Goal: Task Accomplishment & Management: Use online tool/utility

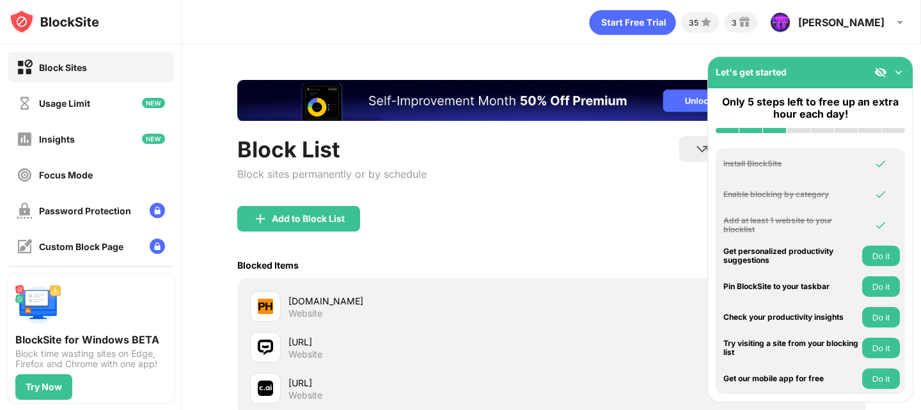
click at [900, 74] on img at bounding box center [898, 72] width 13 height 13
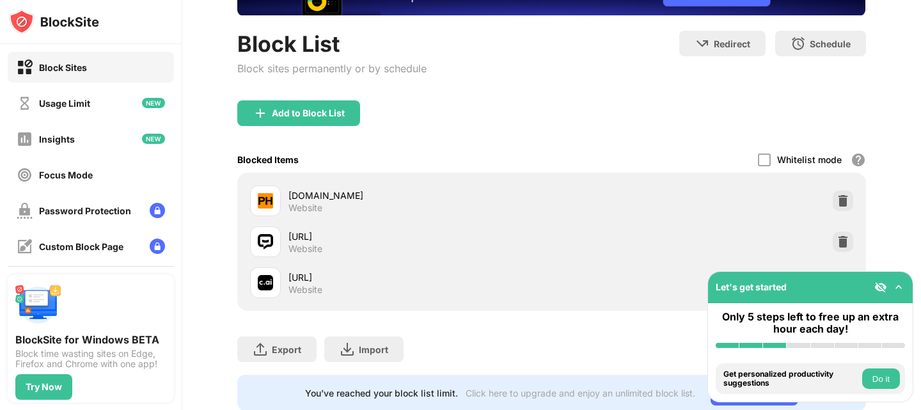
scroll to position [106, 0]
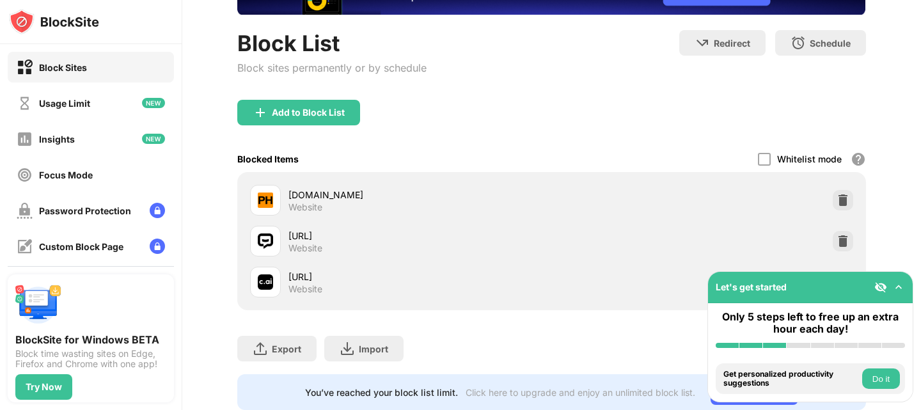
click at [900, 286] on img at bounding box center [898, 287] width 13 height 13
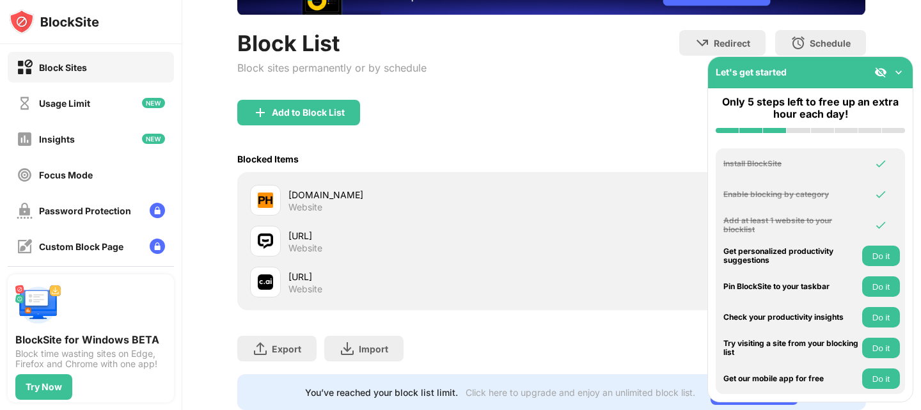
click at [899, 70] on img at bounding box center [898, 72] width 13 height 13
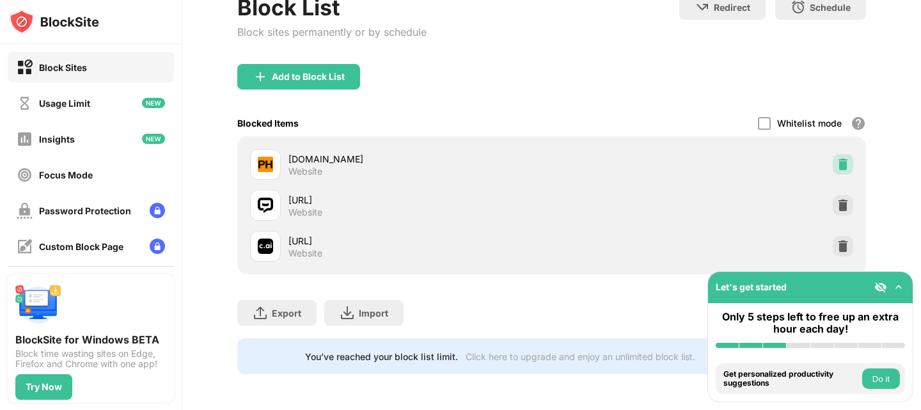
click at [836, 158] on img at bounding box center [842, 164] width 13 height 13
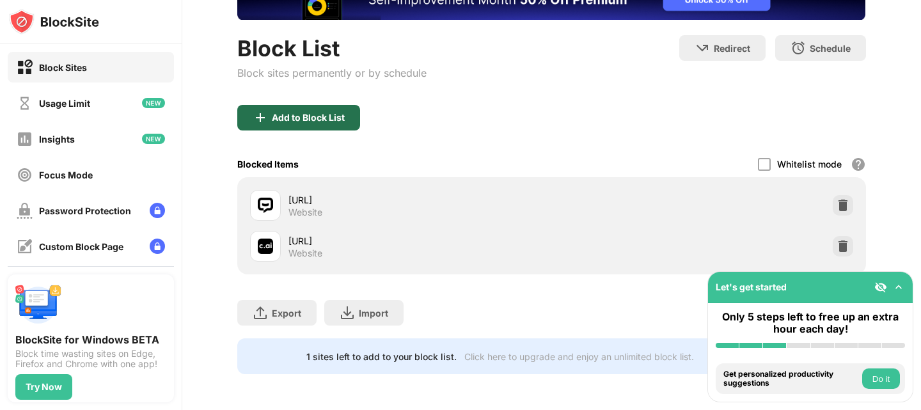
click at [329, 113] on div "Add to Block List" at bounding box center [308, 118] width 73 height 10
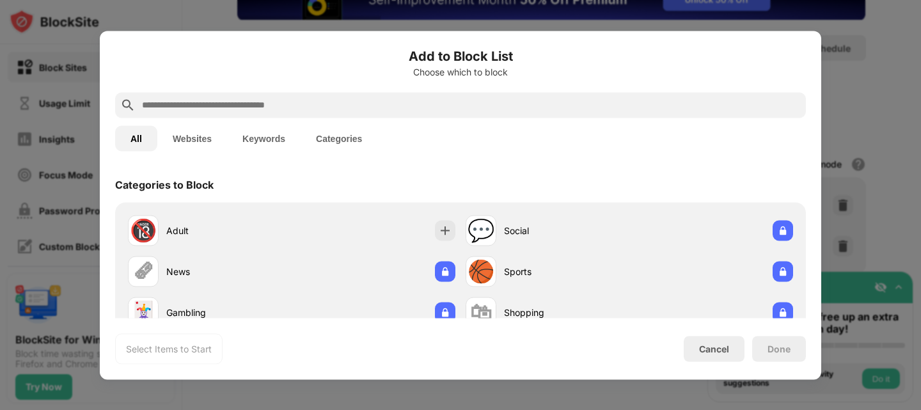
click at [329, 104] on input "text" at bounding box center [471, 104] width 660 height 15
paste input "**********"
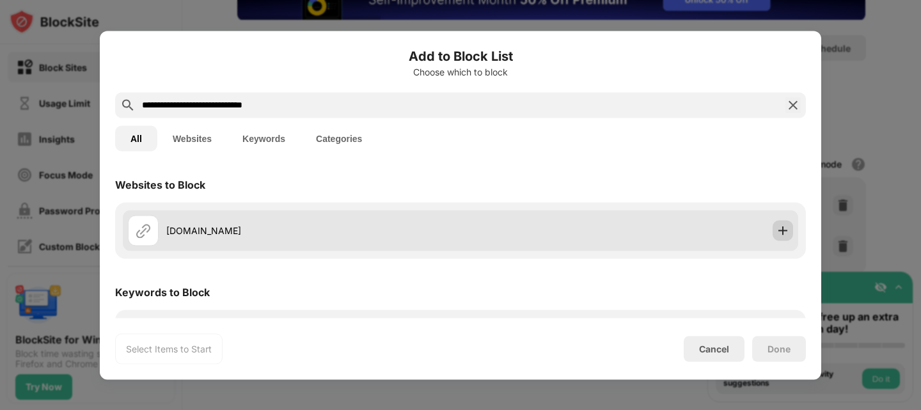
type input "**********"
click at [776, 235] on img at bounding box center [782, 230] width 13 height 13
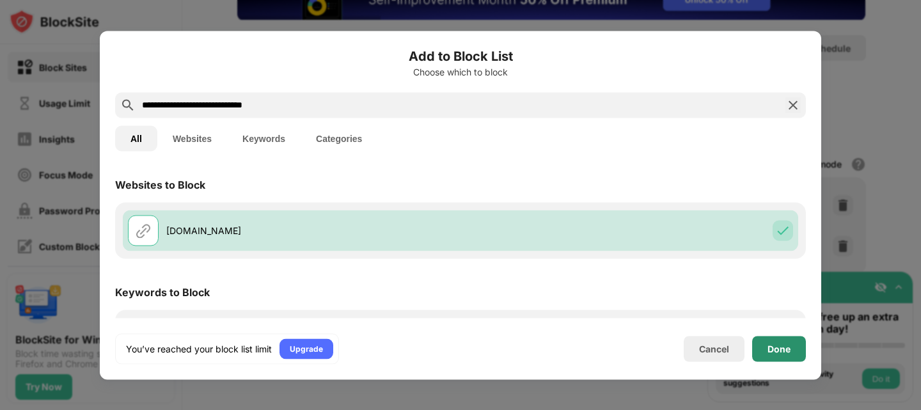
click at [783, 350] on div "Done" at bounding box center [778, 348] width 23 height 10
